Goal: Task Accomplishment & Management: Manage account settings

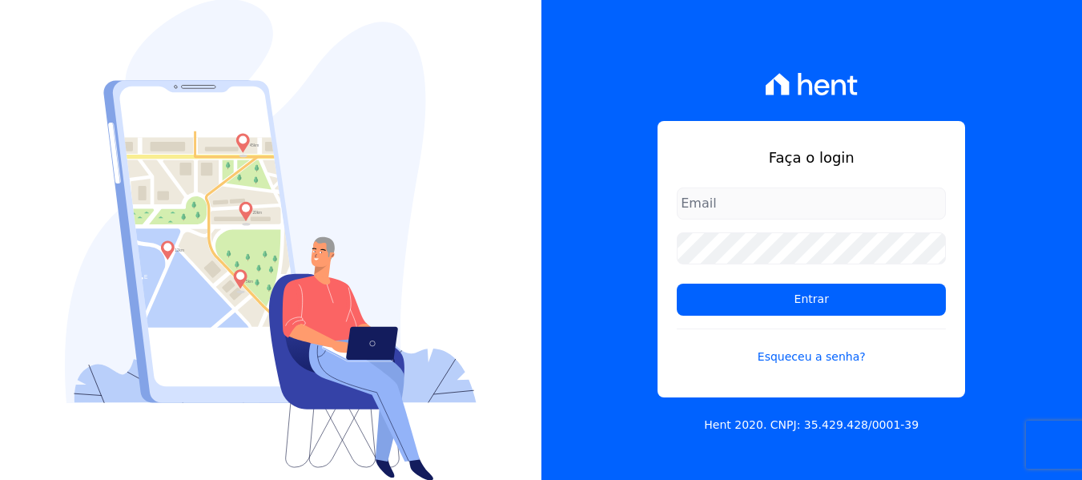
click at [838, 196] on input "email" at bounding box center [811, 203] width 269 height 32
type input "[EMAIL_ADDRESS][DOMAIN_NAME]"
click at [830, 266] on form "heloisa@sitiodosipes.com.br Entrar Esqueceu a senha?" at bounding box center [811, 285] width 269 height 197
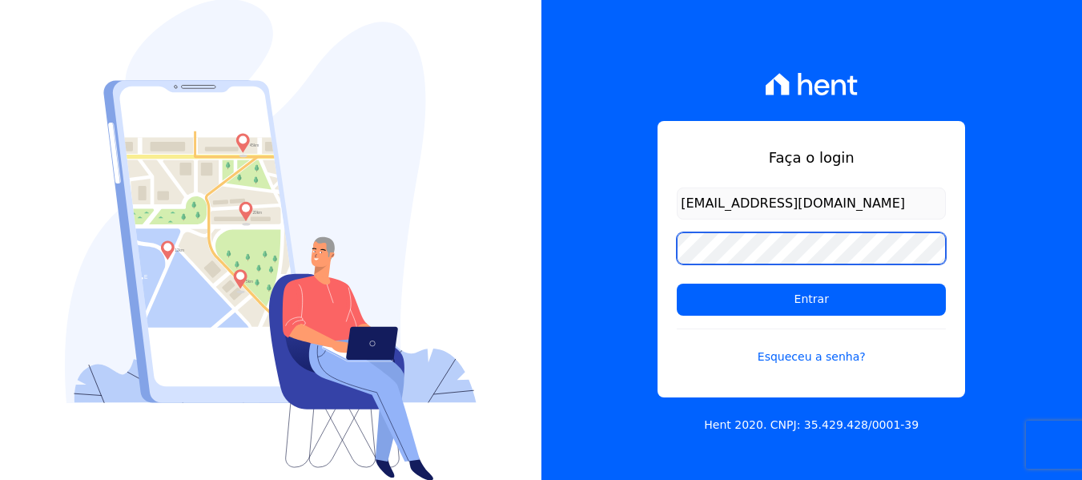
click at [677, 283] on input "Entrar" at bounding box center [811, 299] width 269 height 32
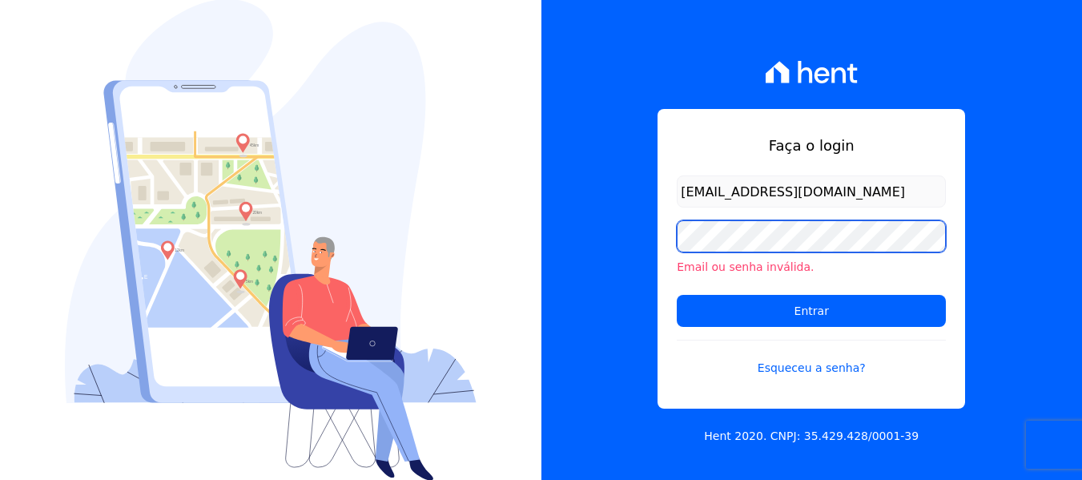
click at [677, 295] on input "Entrar" at bounding box center [811, 311] width 269 height 32
click at [797, 364] on link "Esqueceu a senha?" at bounding box center [811, 358] width 269 height 37
click at [677, 295] on input "Entrar" at bounding box center [811, 311] width 269 height 32
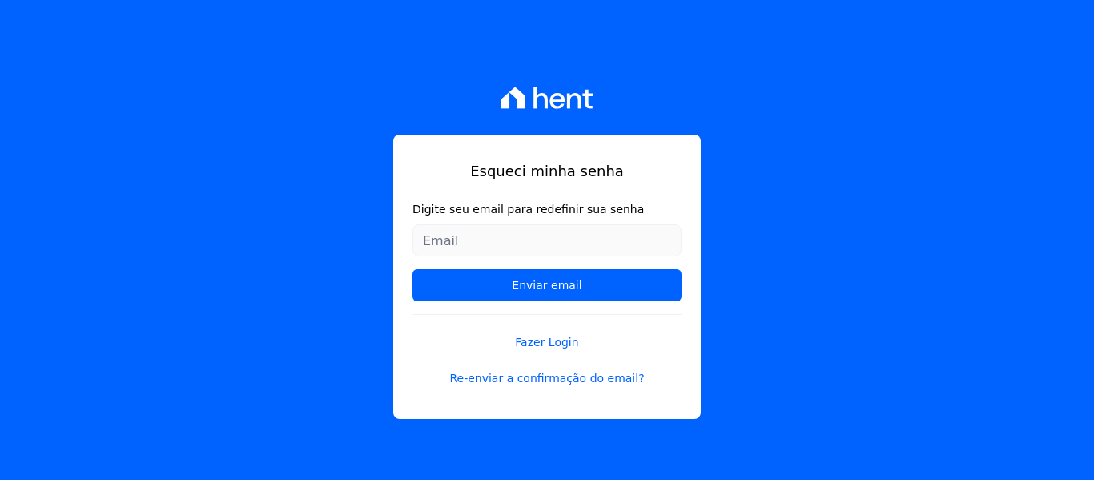
click at [525, 243] on input "Digite seu email para redefinir sua senha" at bounding box center [546, 240] width 269 height 32
type input "[EMAIL_ADDRESS][DOMAIN_NAME]"
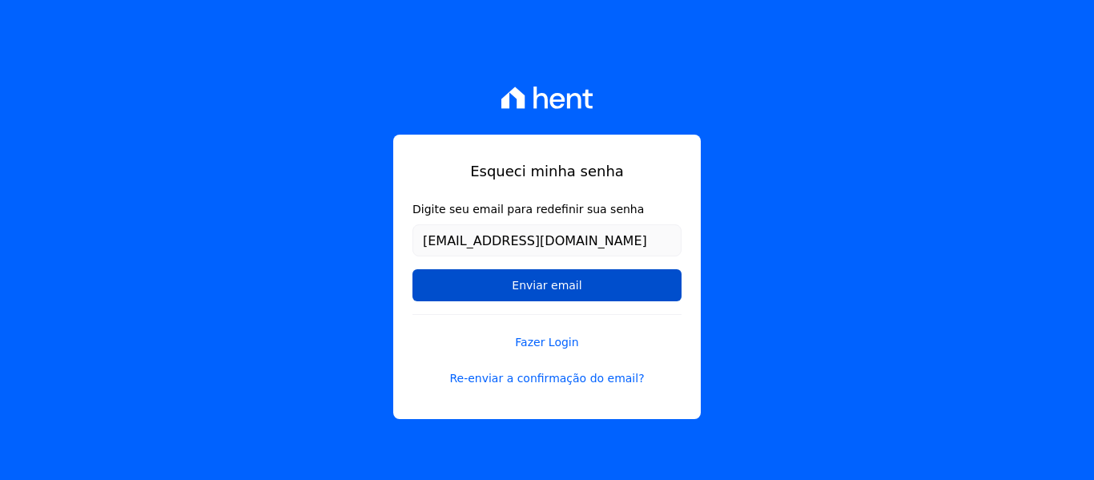
click at [580, 291] on input "Enviar email" at bounding box center [546, 285] width 269 height 32
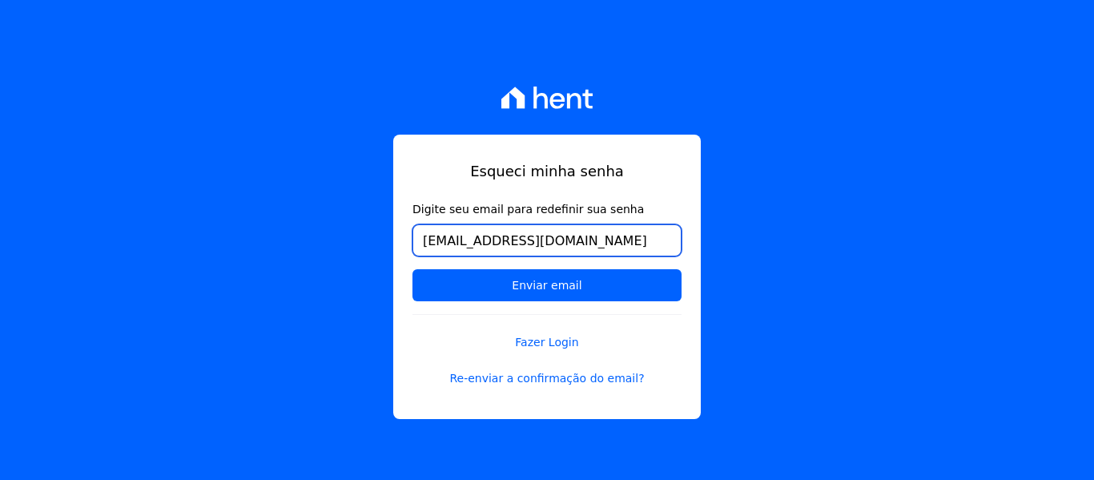
drag, startPoint x: 634, startPoint y: 234, endPoint x: 411, endPoint y: 266, distance: 225.7
click at [411, 266] on div "Esqueci minha senha Digite seu email para redefinir sua senha heloisa@ippesurba…" at bounding box center [546, 277] width 307 height 284
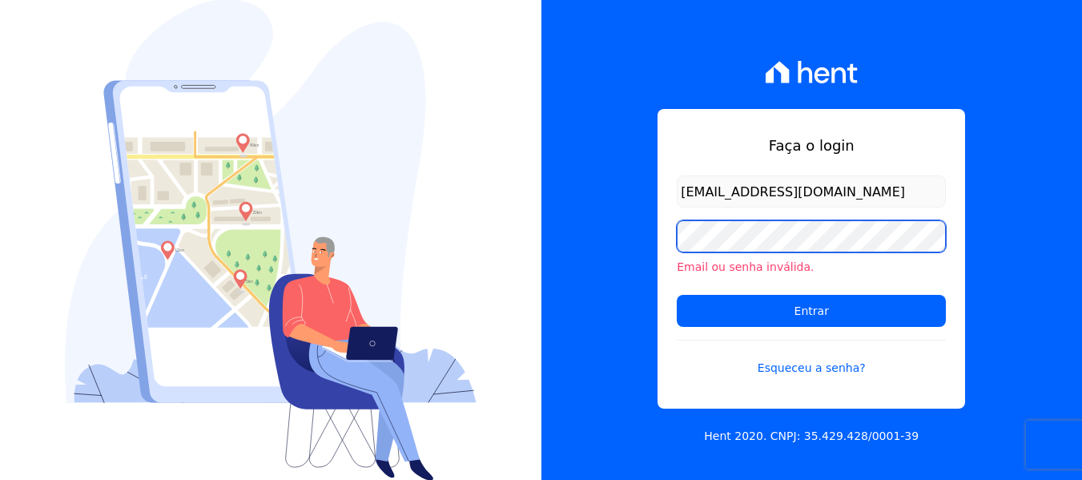
click at [677, 295] on input "Entrar" at bounding box center [811, 311] width 269 height 32
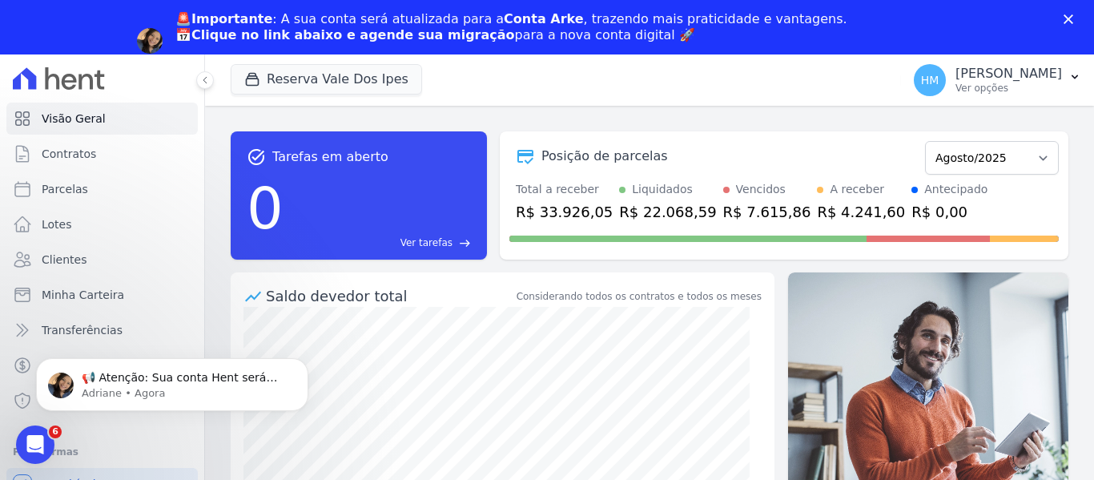
click at [1068, 16] on icon "Fechar" at bounding box center [1068, 19] width 10 height 10
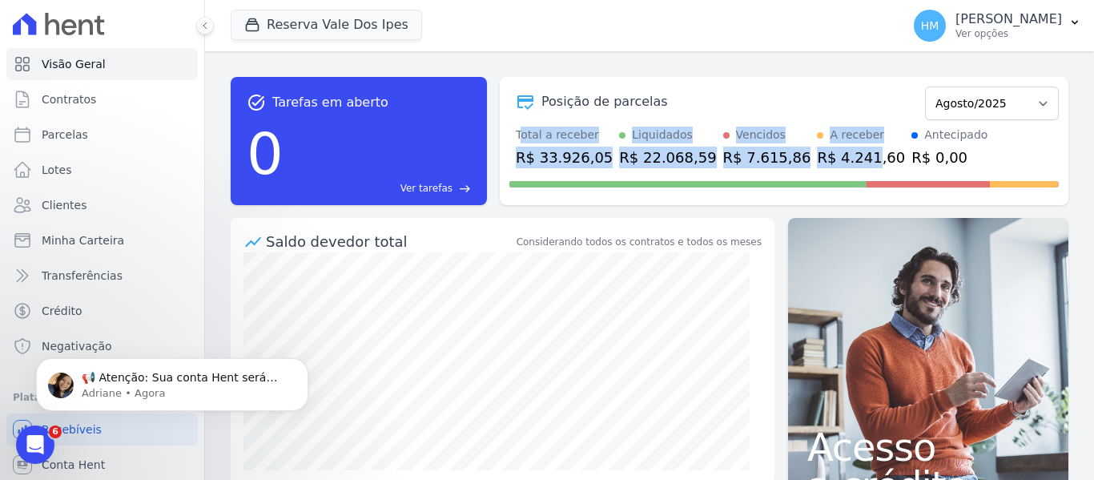
drag, startPoint x: 519, startPoint y: 132, endPoint x: 869, endPoint y: 143, distance: 350.1
click at [833, 150] on div "Total a receber R$ 33.926,05 Liquidados R$ 22.068,59 Vencidos R$ 7.615,86 A rec…" at bounding box center [783, 148] width 549 height 42
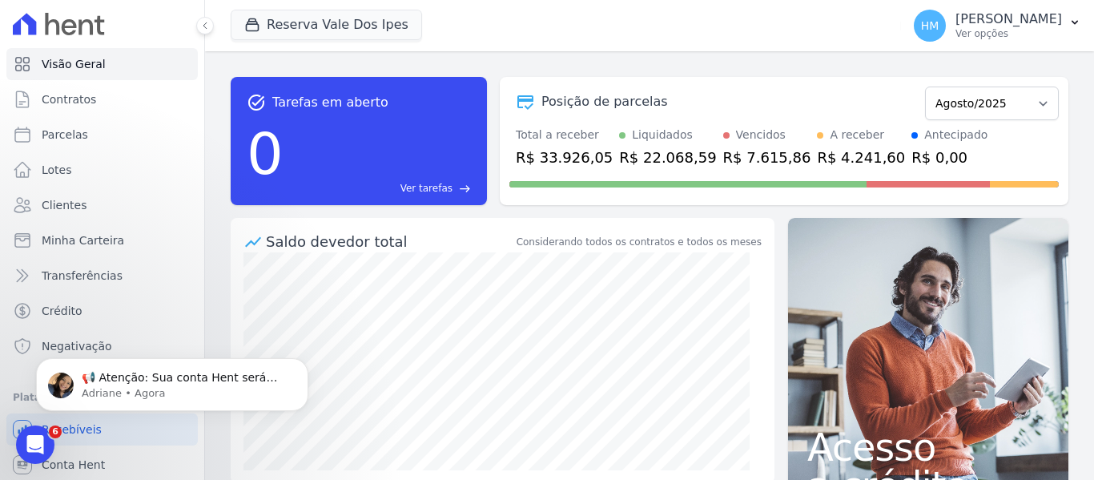
drag, startPoint x: 888, startPoint y: 141, endPoint x: 900, endPoint y: 147, distance: 13.6
click at [924, 141] on div "Antecipado" at bounding box center [955, 135] width 63 height 17
drag, startPoint x: 852, startPoint y: 160, endPoint x: 743, endPoint y: 155, distance: 109.0
click at [785, 159] on div "Total a receber R$ 33.926,05 Liquidados R$ 22.068,59 Vencidos R$ 7.615,86 A rec…" at bounding box center [783, 148] width 549 height 42
click at [619, 151] on div "R$ 22.068,59" at bounding box center [667, 158] width 97 height 22
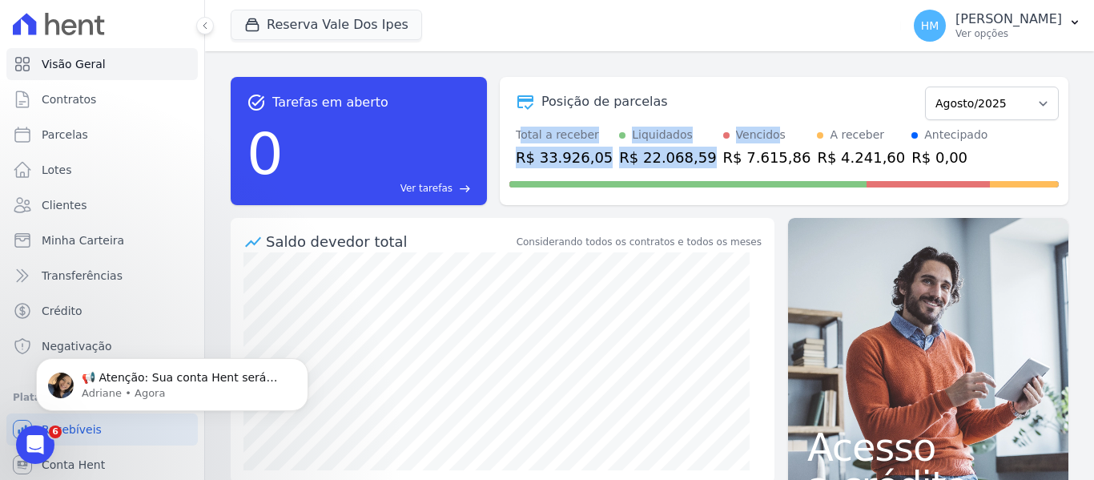
drag, startPoint x: 546, startPoint y: 133, endPoint x: 742, endPoint y: 131, distance: 195.4
click at [741, 131] on div "Total a receber R$ 33.926,05 Liquidados R$ 22.068,59 Vencidos R$ 7.615,86 A rec…" at bounding box center [783, 148] width 549 height 42
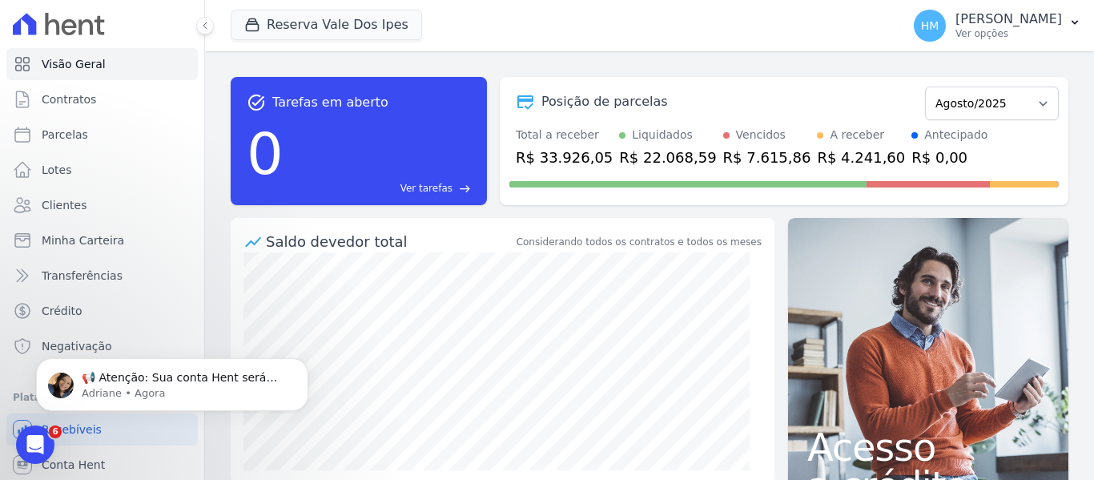
drag, startPoint x: 815, startPoint y: 147, endPoint x: 827, endPoint y: 155, distance: 14.9
click at [817, 147] on div "R$ 4.241,60" at bounding box center [861, 158] width 88 height 22
drag, startPoint x: 515, startPoint y: 133, endPoint x: 534, endPoint y: 151, distance: 26.1
click at [534, 151] on div "Total a receber R$ 33.926,05 Liquidados R$ 22.068,59 Vencidos R$ 7.615,86 A rec…" at bounding box center [783, 148] width 549 height 42
click at [619, 164] on div "R$ 22.068,59" at bounding box center [667, 158] width 97 height 22
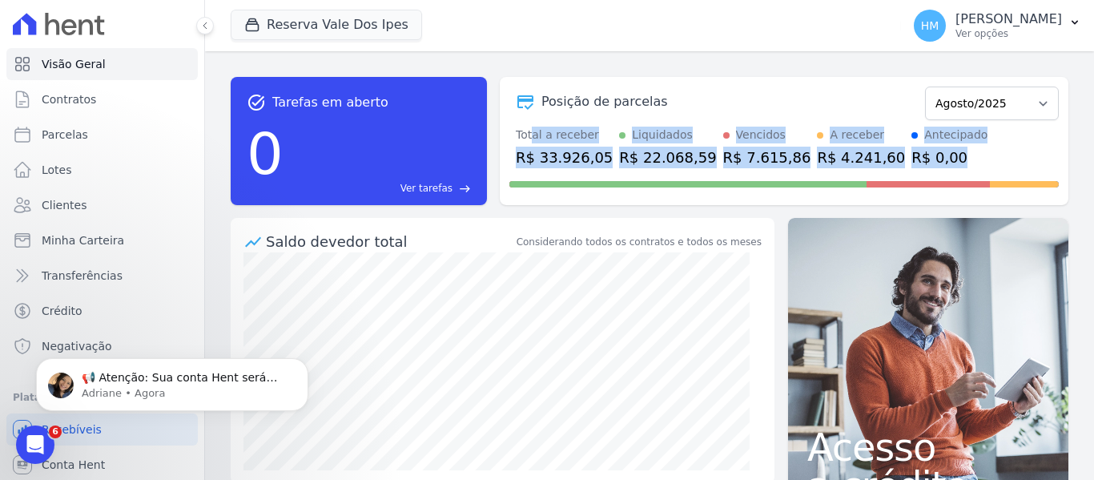
drag, startPoint x: 907, startPoint y: 159, endPoint x: 528, endPoint y: 139, distance: 380.1
click at [529, 139] on div "Total a receber R$ 33.926,05 Liquidados R$ 22.068,59 Vencidos R$ 7.615,86 A rec…" at bounding box center [783, 148] width 549 height 42
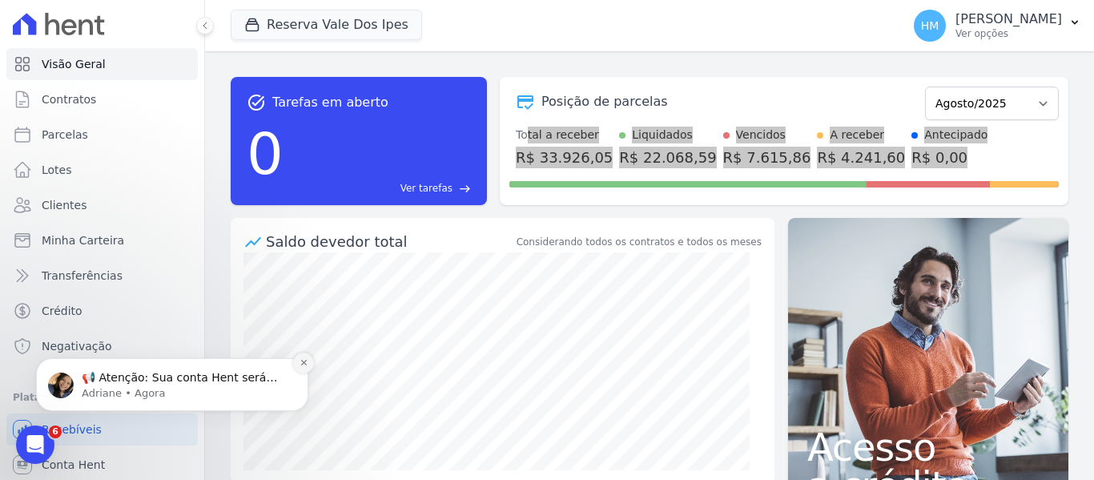
click at [301, 361] on icon "Dismiss notification" at bounding box center [303, 362] width 9 height 9
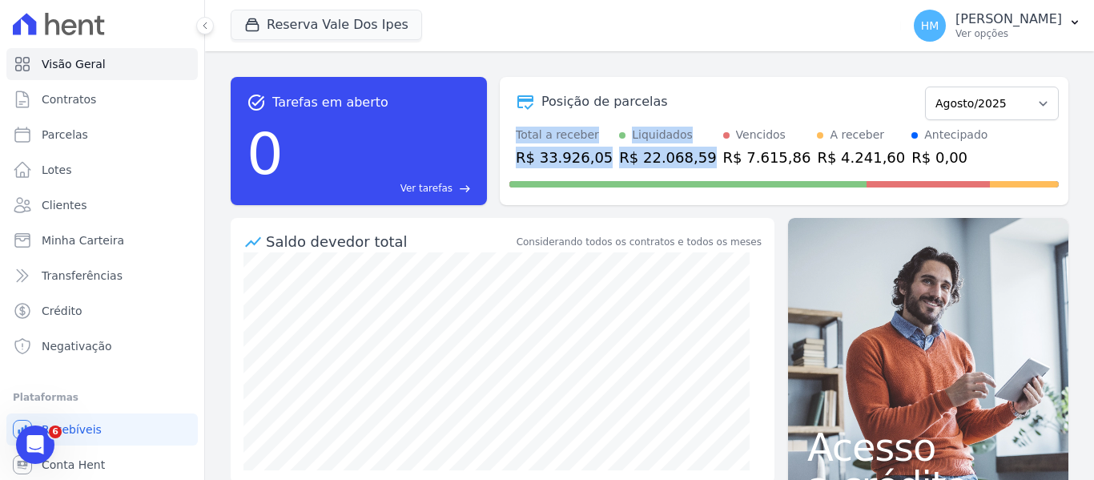
drag, startPoint x: 515, startPoint y: 136, endPoint x: 721, endPoint y: 151, distance: 206.3
click at [693, 140] on div "Total a receber R$ 33.926,05 Liquidados R$ 22.068,59 Vencidos R$ 7.615,86 A rec…" at bounding box center [783, 148] width 549 height 42
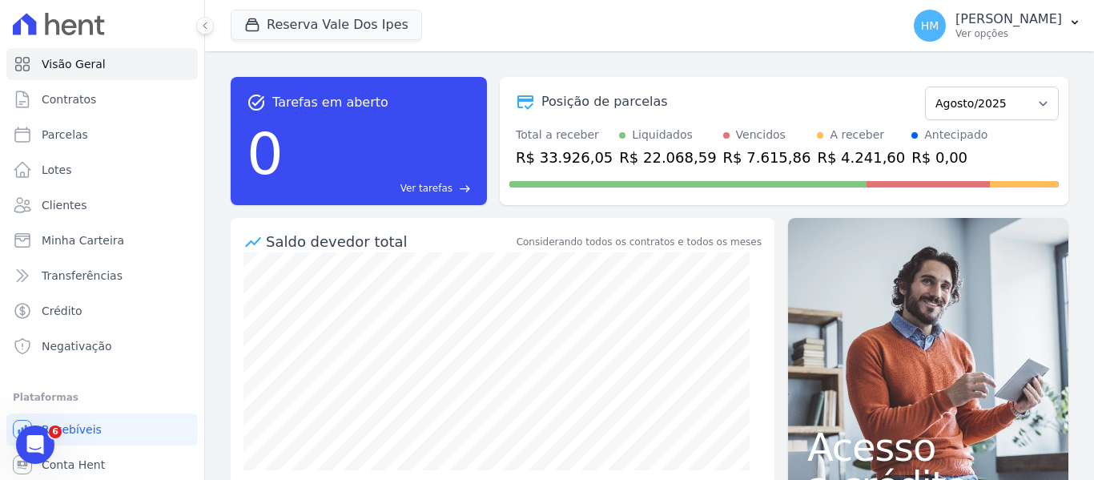
click at [749, 152] on div "R$ 7.615,86" at bounding box center [767, 158] width 88 height 22
click at [107, 135] on link "Parcelas" at bounding box center [101, 135] width 191 height 32
select select
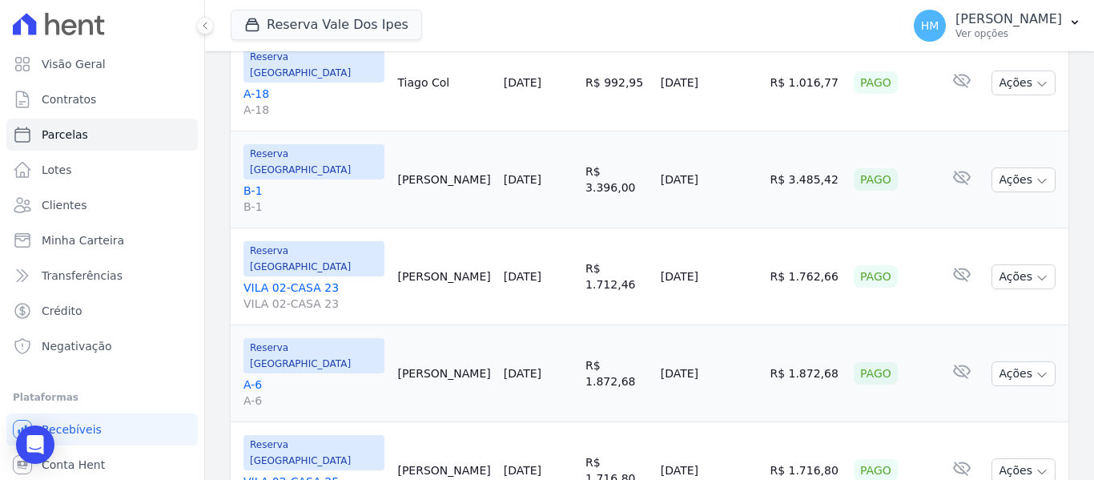
scroll to position [320, 0]
